Goal: Use online tool/utility

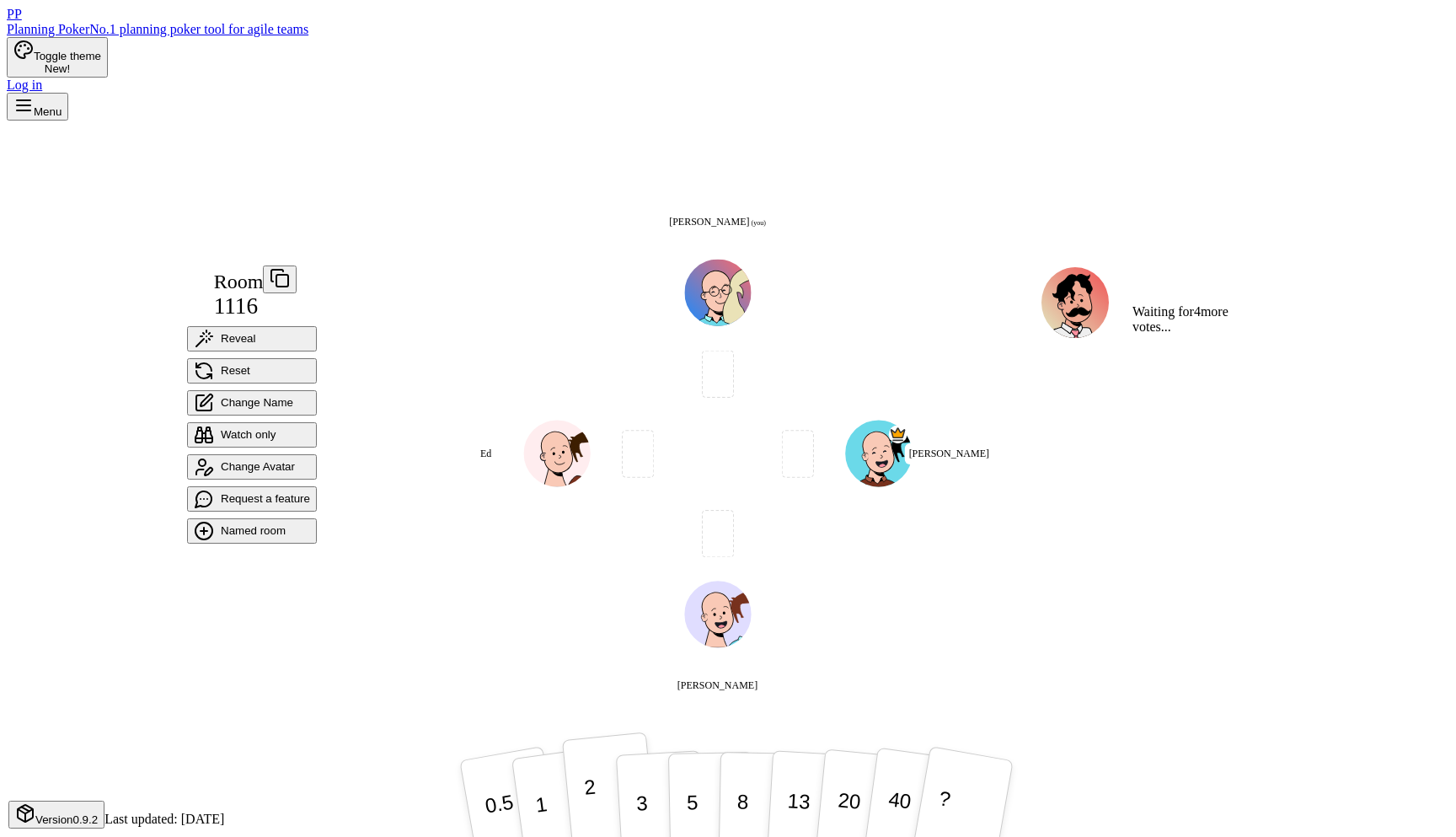
click at [596, 787] on button "2" at bounding box center [610, 799] width 97 height 134
click at [537, 783] on button "1" at bounding box center [559, 799] width 100 height 137
click at [535, 780] on button "1" at bounding box center [559, 799] width 100 height 137
click at [541, 791] on button "1" at bounding box center [559, 799] width 100 height 137
click at [532, 797] on p "1" at bounding box center [540, 801] width 17 height 51
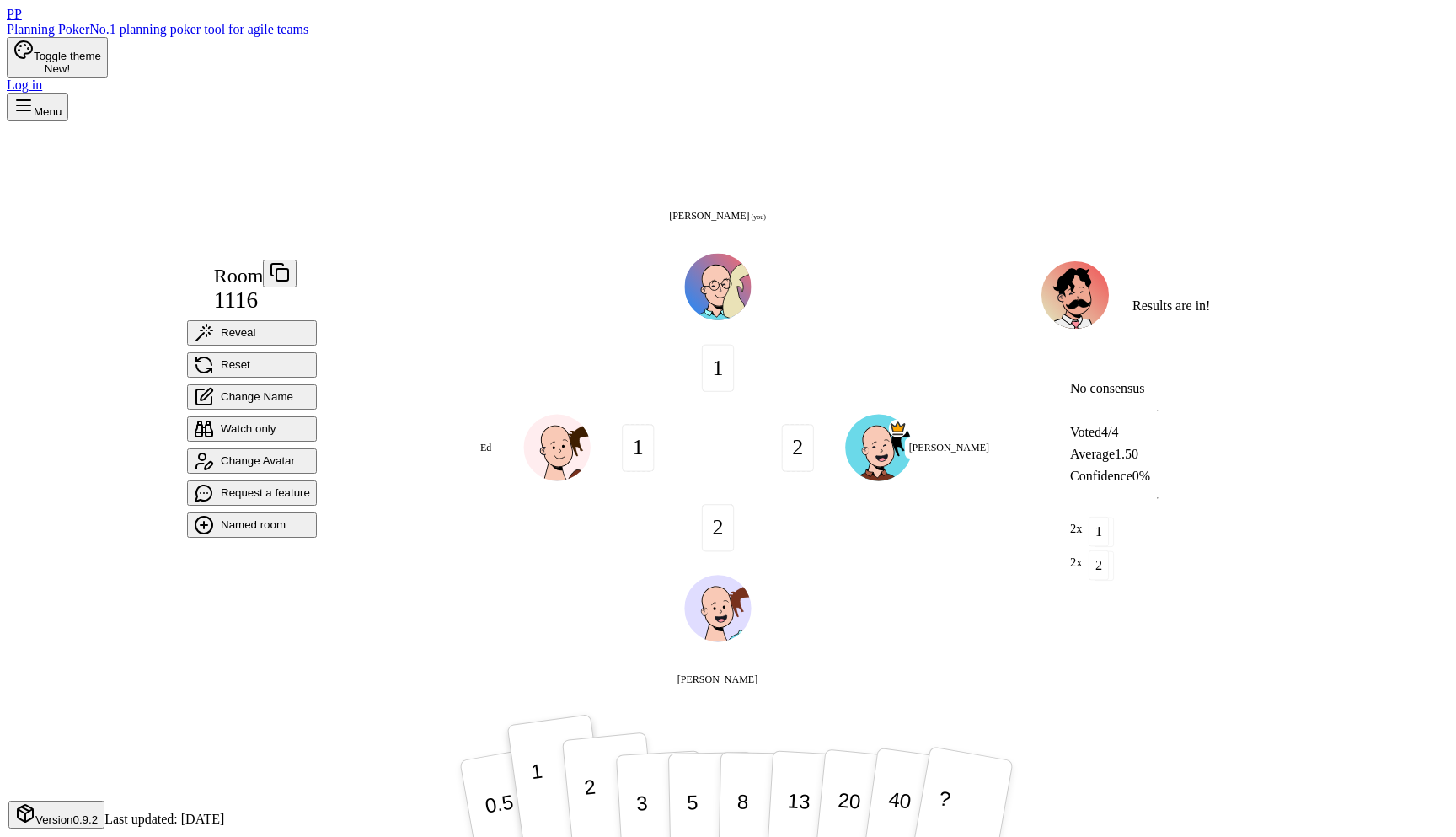
click at [583, 776] on p "2" at bounding box center [591, 801] width 16 height 51
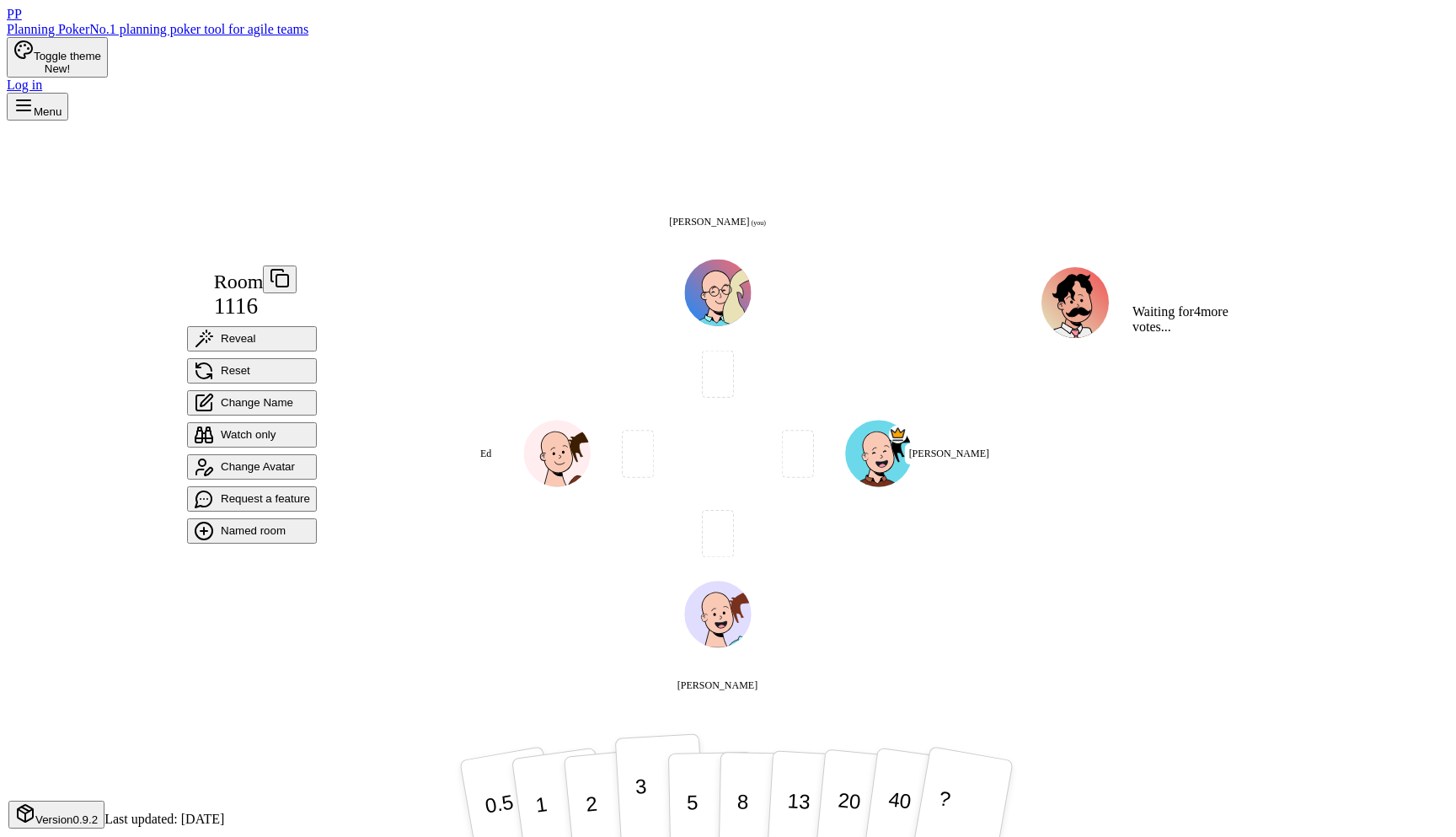
click at [627, 794] on button "3" at bounding box center [661, 799] width 92 height 131
click at [572, 784] on button "2" at bounding box center [610, 799] width 97 height 134
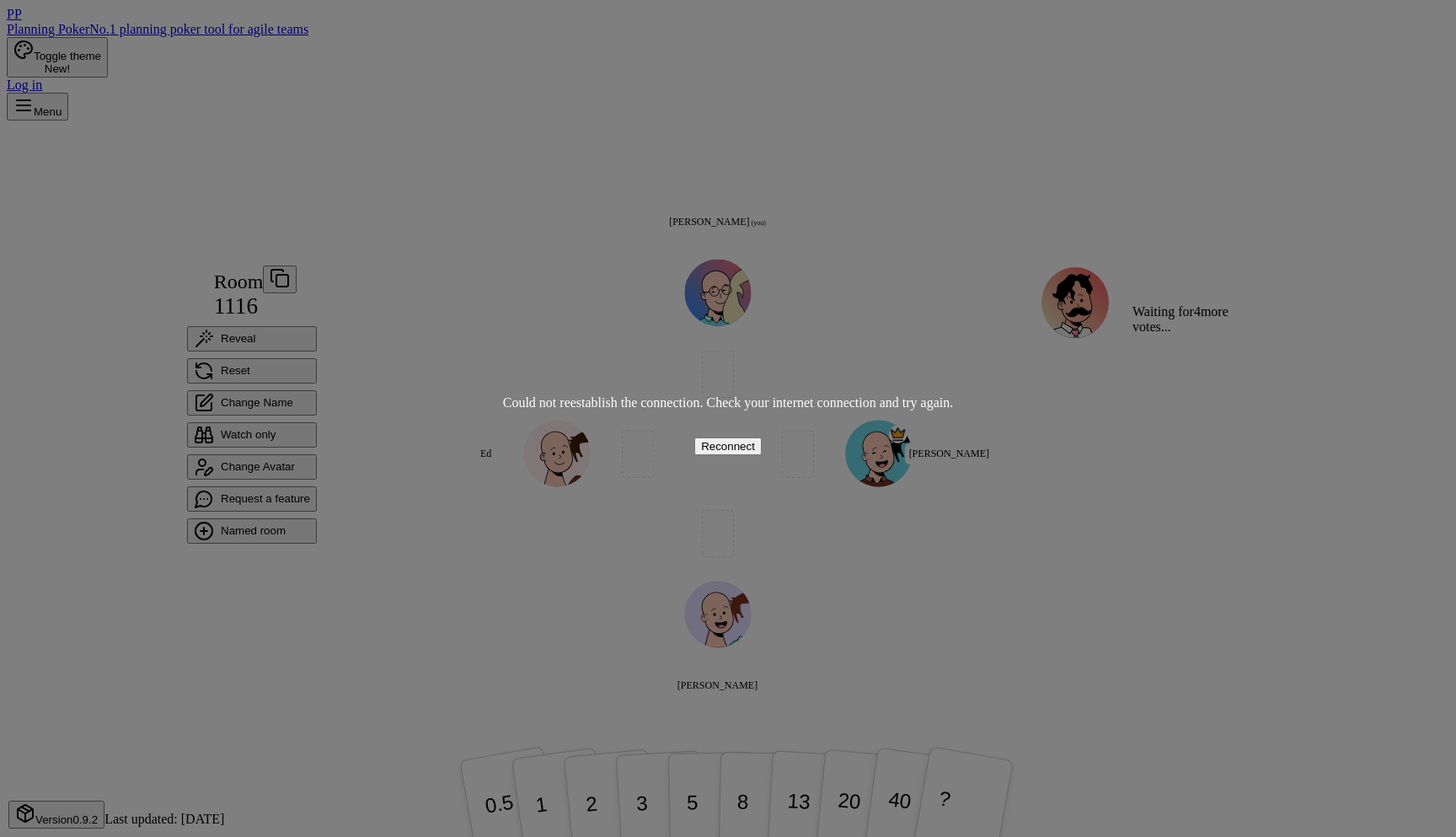
click at [725, 437] on button "Reconnect" at bounding box center [728, 445] width 67 height 17
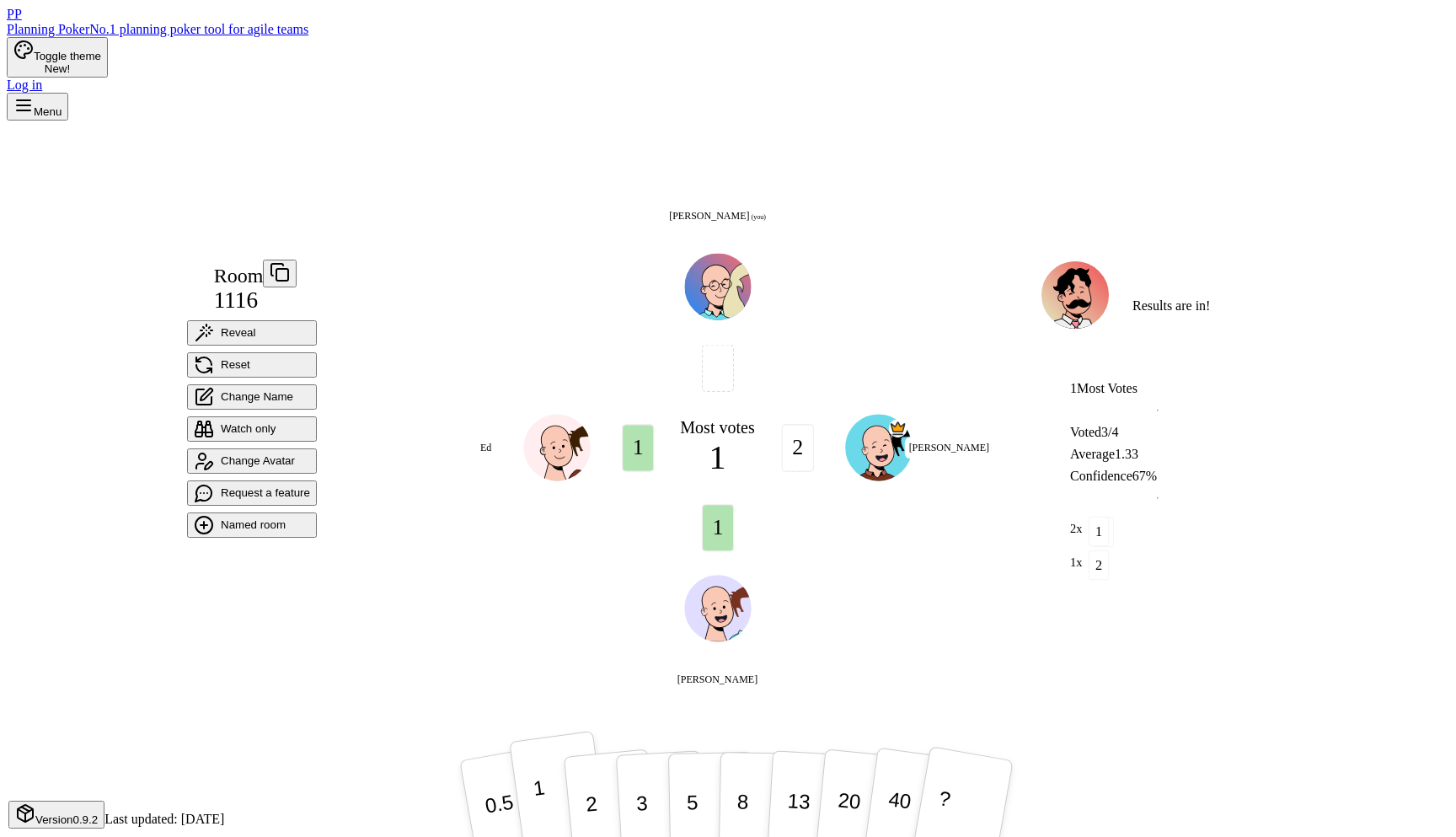
click at [539, 779] on button "1" at bounding box center [559, 799] width 100 height 137
